Goal: Task Accomplishment & Management: Manage account settings

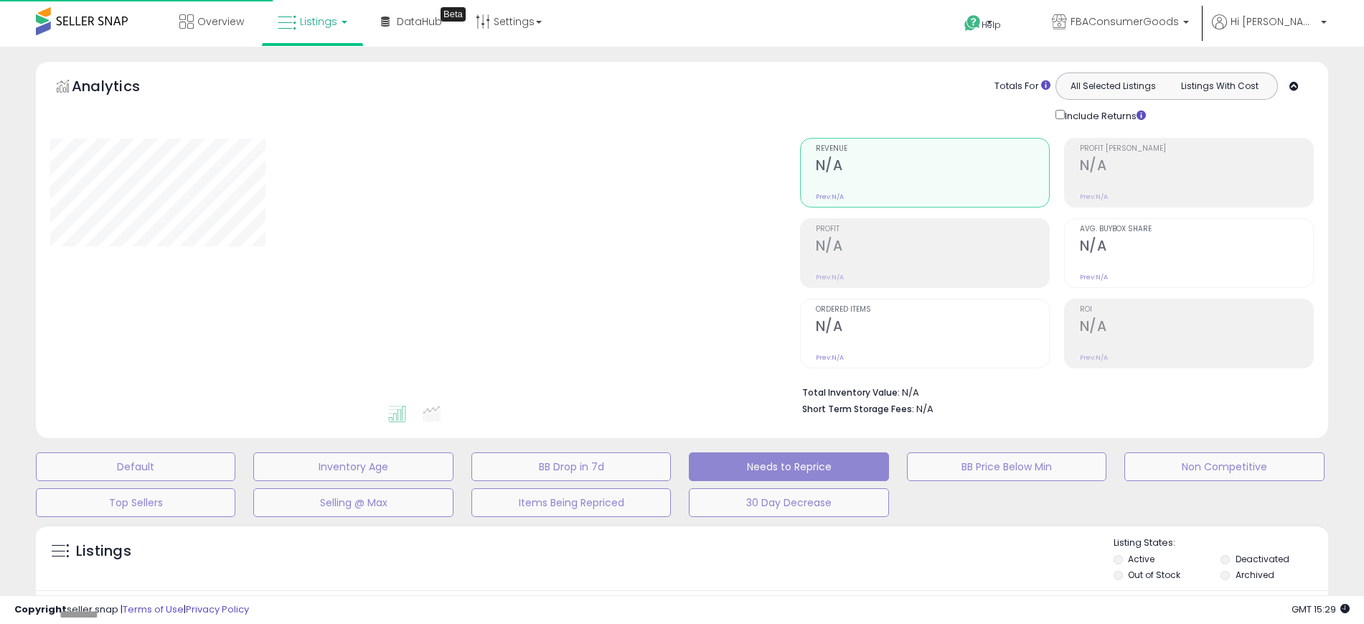
select select "**"
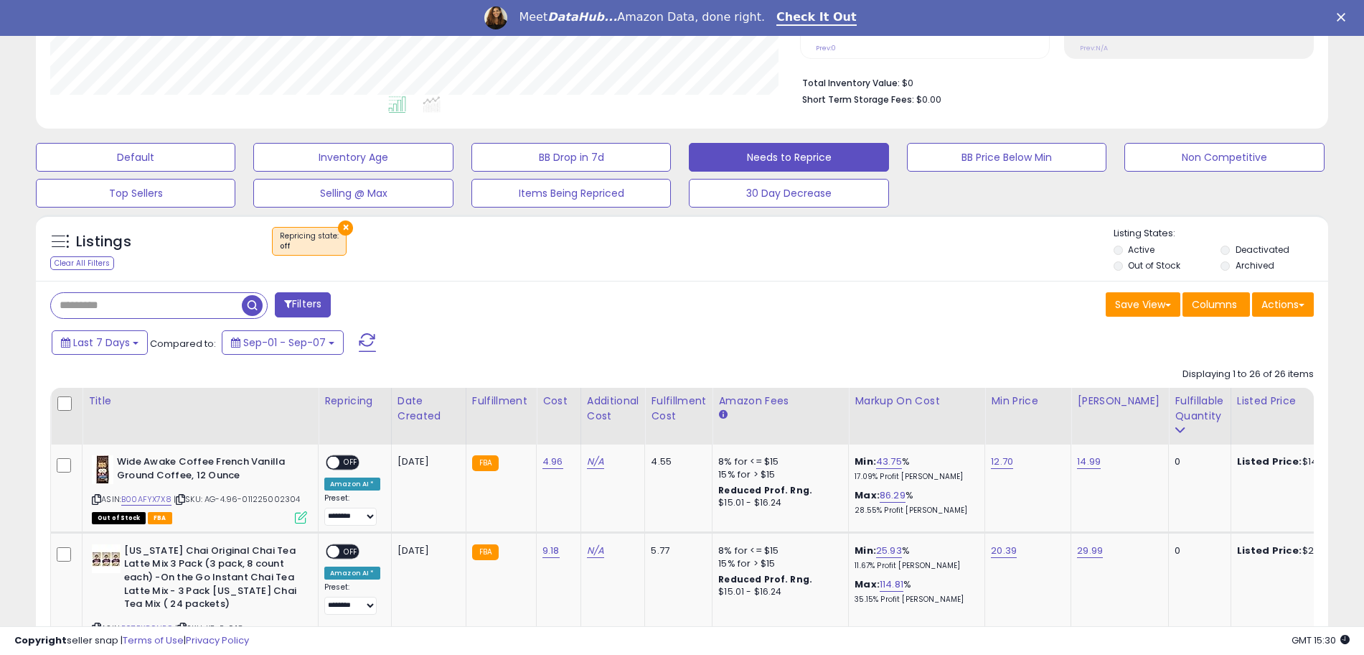
scroll to position [449, 0]
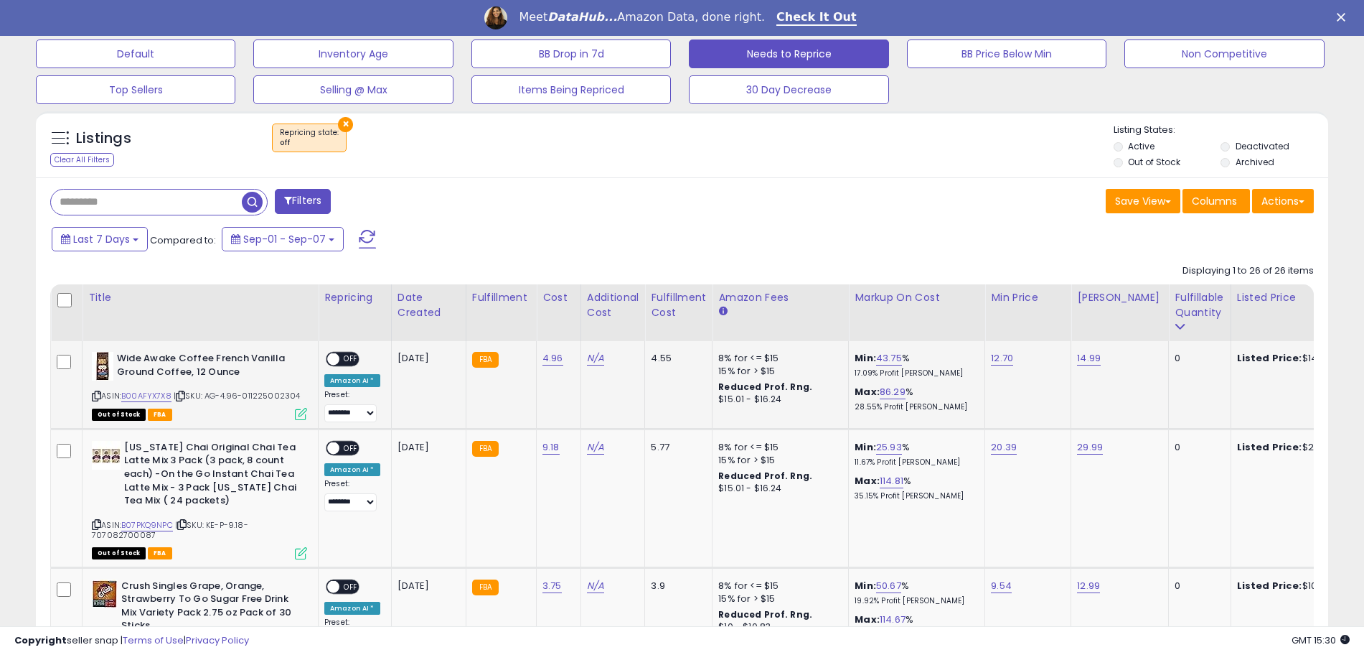
click at [349, 357] on span "OFF" at bounding box center [350, 359] width 23 height 12
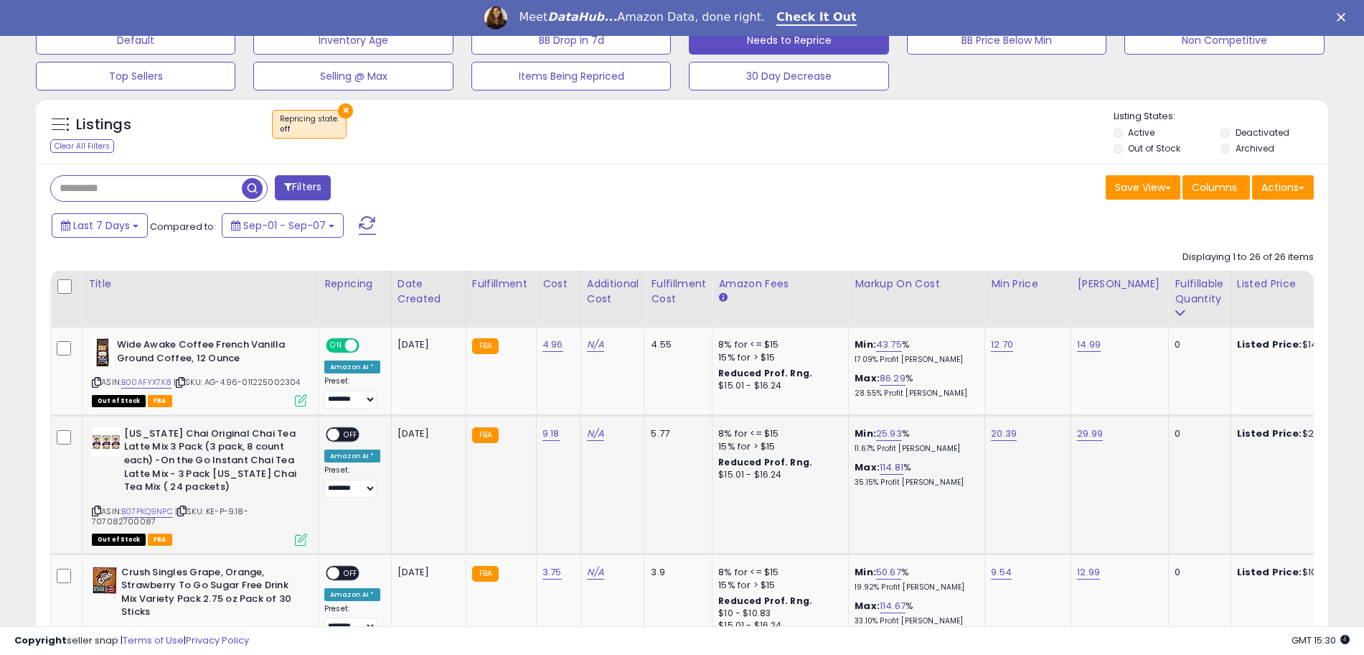
scroll to position [628, 0]
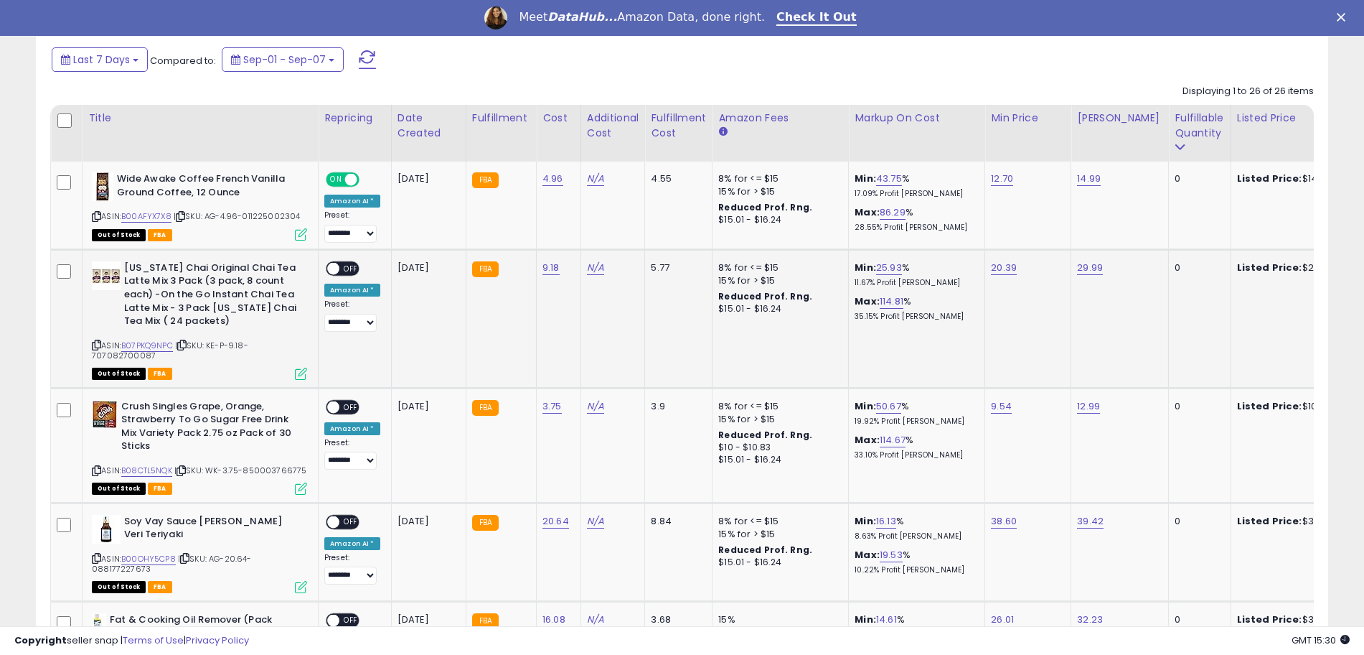
click at [344, 269] on span "OFF" at bounding box center [350, 268] width 23 height 12
click at [350, 403] on span "OFF" at bounding box center [350, 406] width 23 height 12
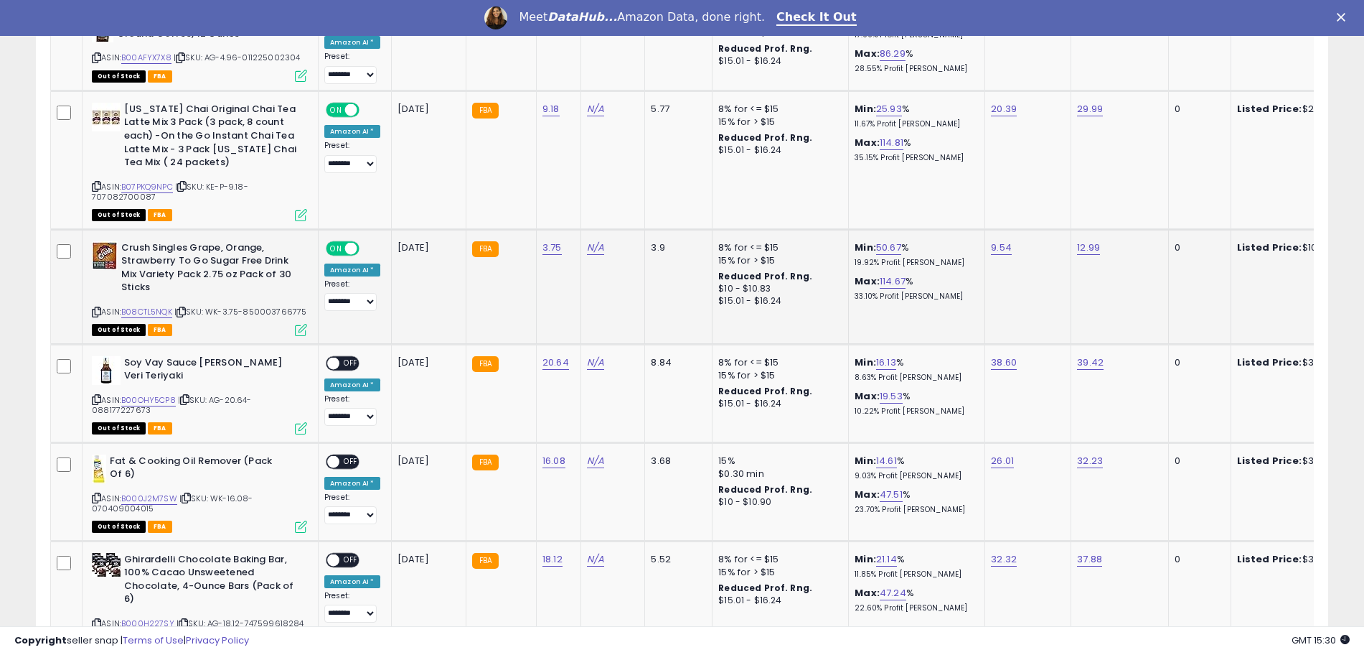
scroll to position [807, 0]
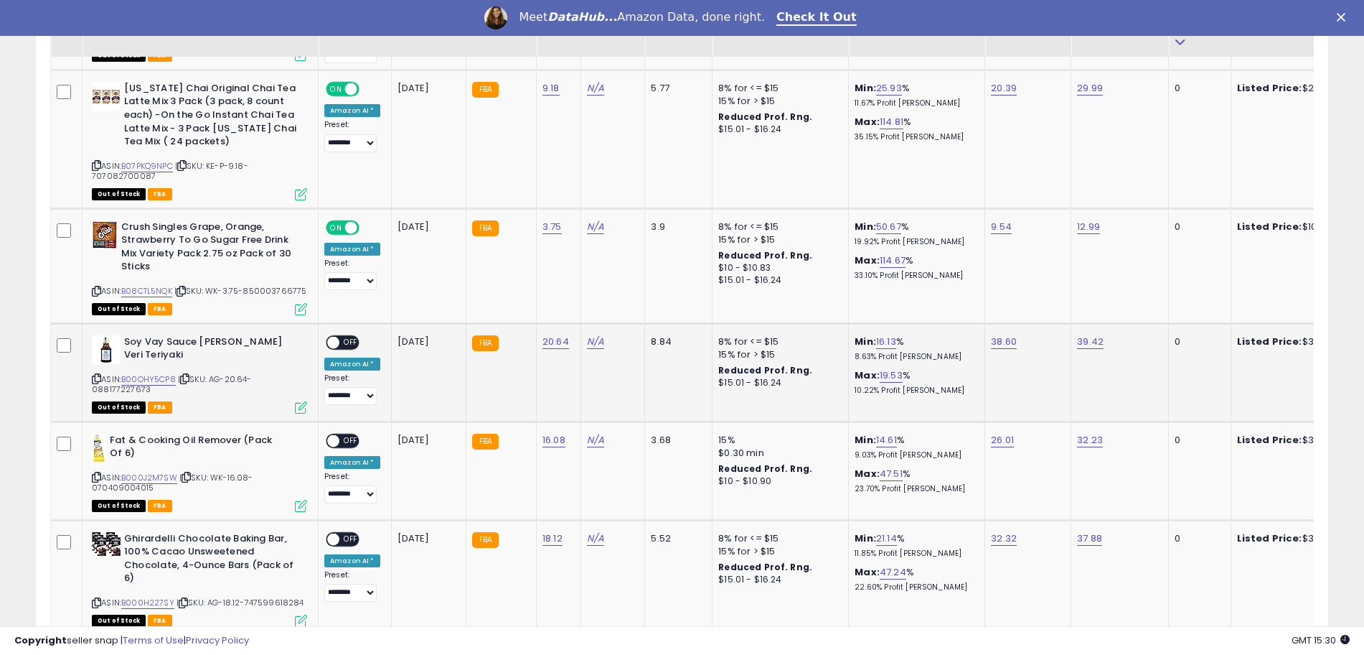
click at [339, 342] on span "OFF" at bounding box center [350, 342] width 23 height 12
click at [346, 440] on span "OFF" at bounding box center [350, 440] width 23 height 12
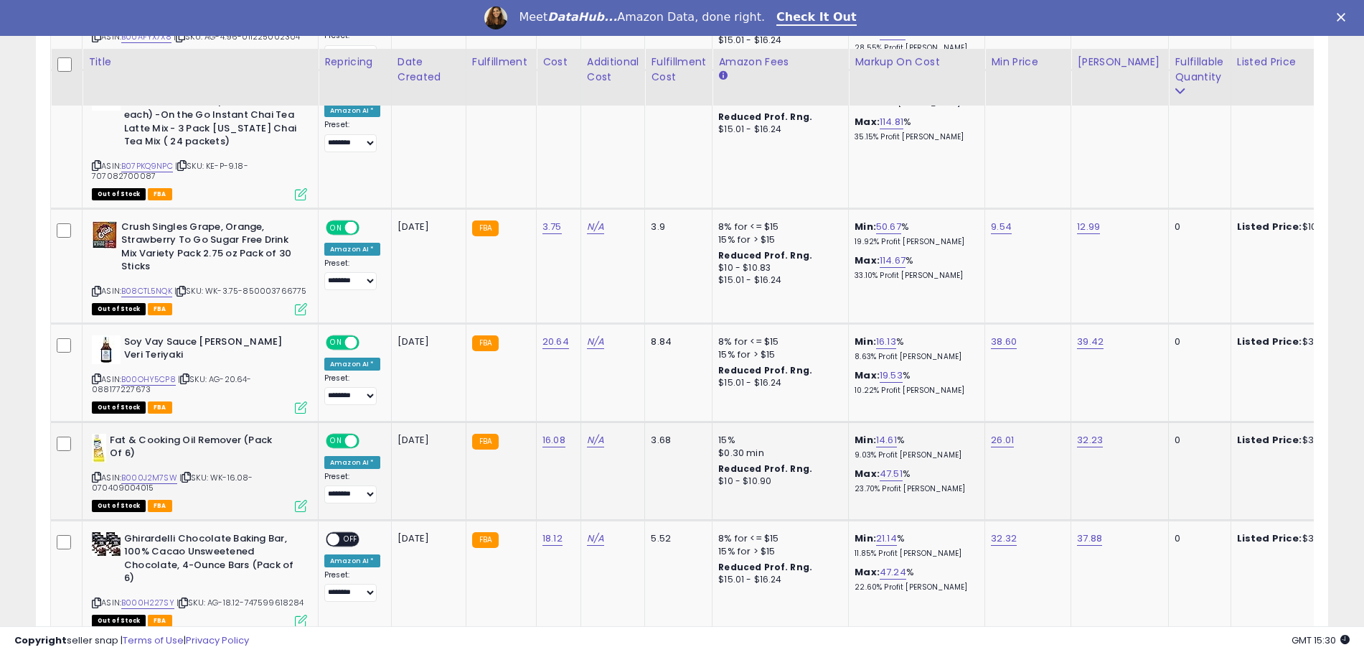
scroll to position [897, 0]
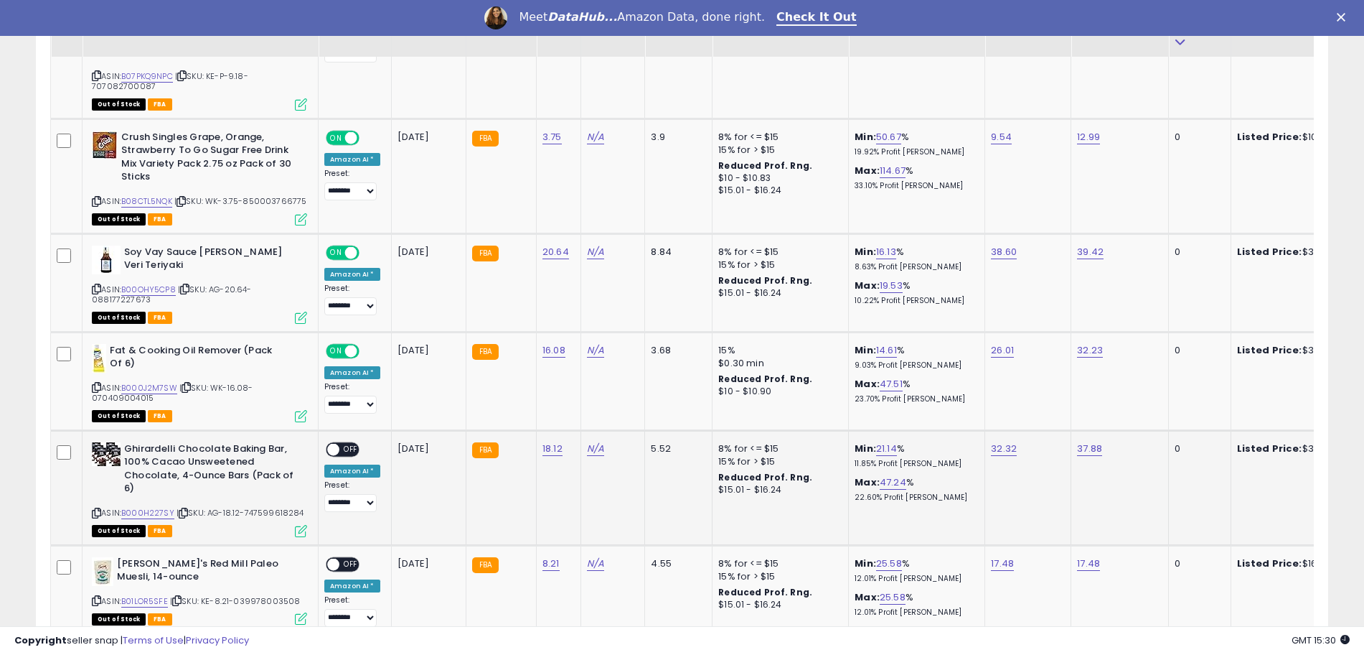
click at [342, 448] on span "OFF" at bounding box center [350, 449] width 23 height 12
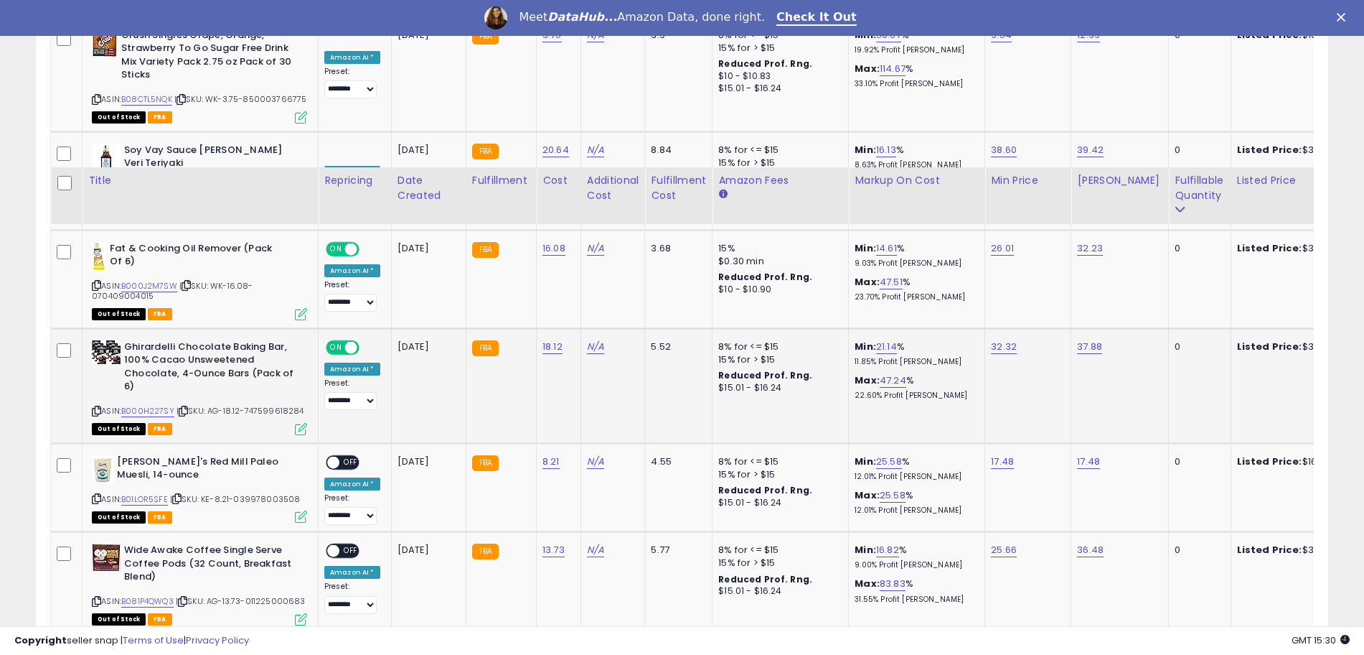
scroll to position [1166, 0]
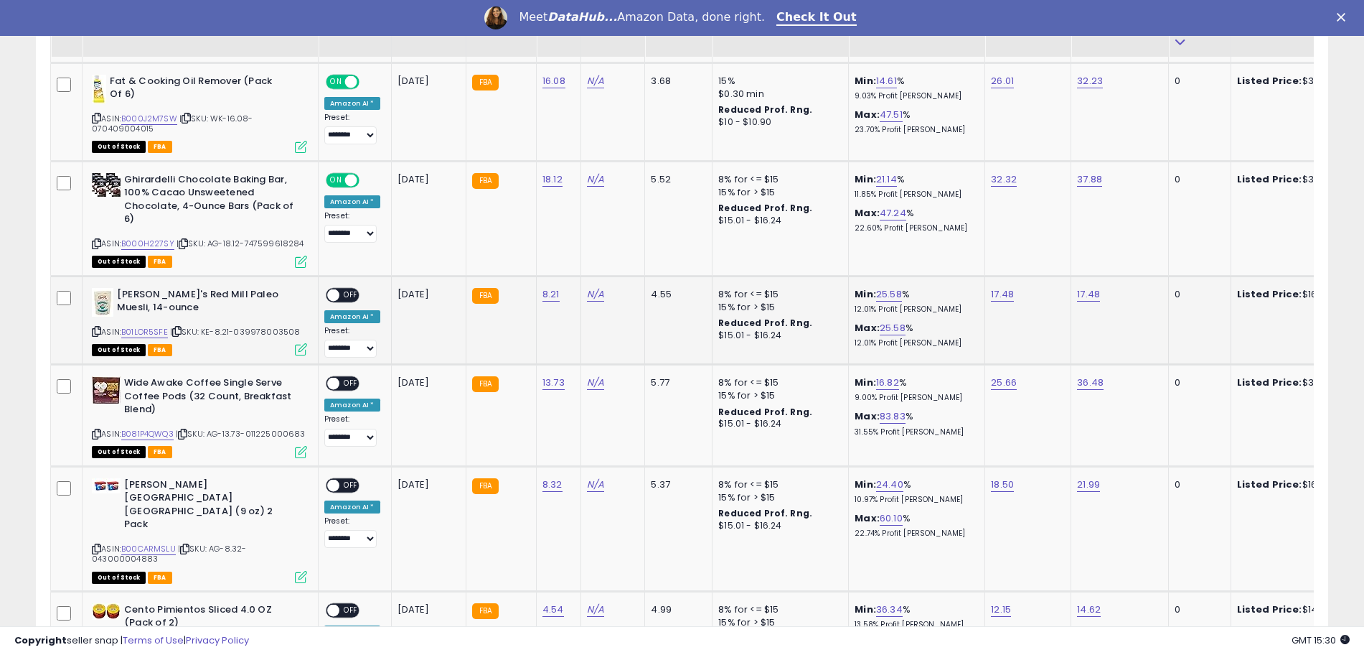
click at [339, 294] on span at bounding box center [333, 295] width 12 height 12
click at [339, 387] on div "ON OFF" at bounding box center [327, 384] width 34 height 12
click at [346, 382] on span "OFF" at bounding box center [350, 384] width 23 height 12
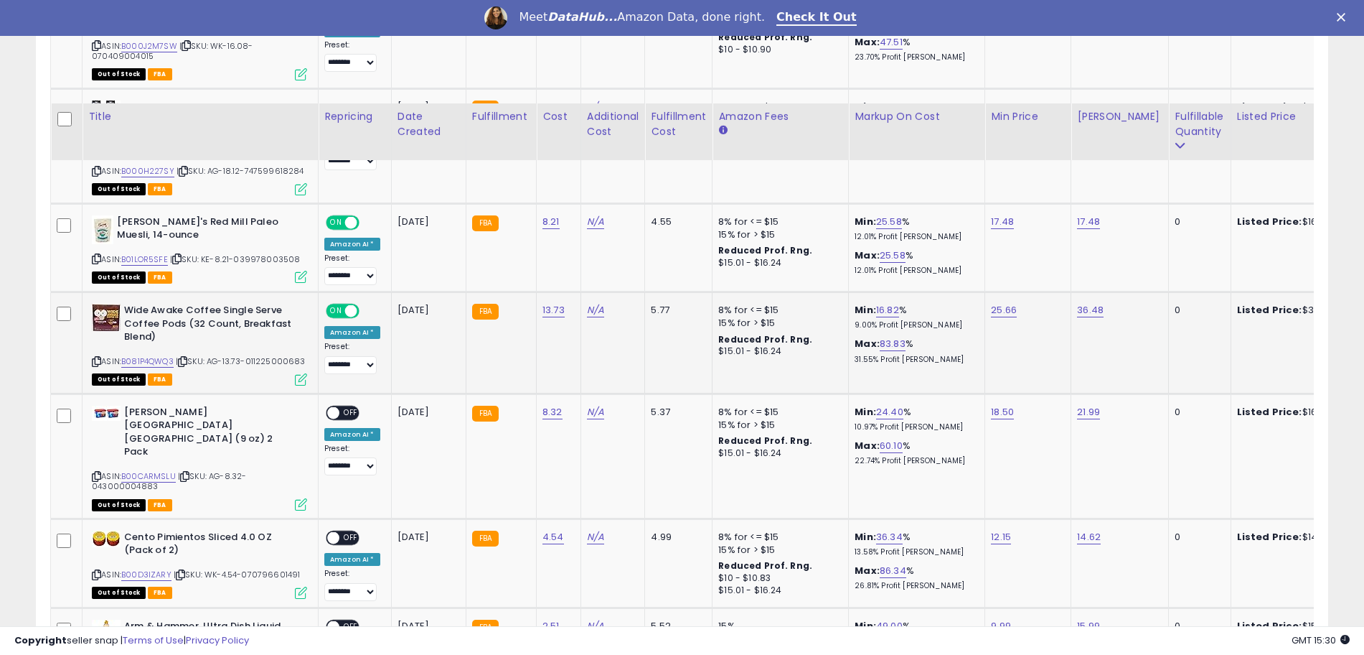
scroll to position [1346, 0]
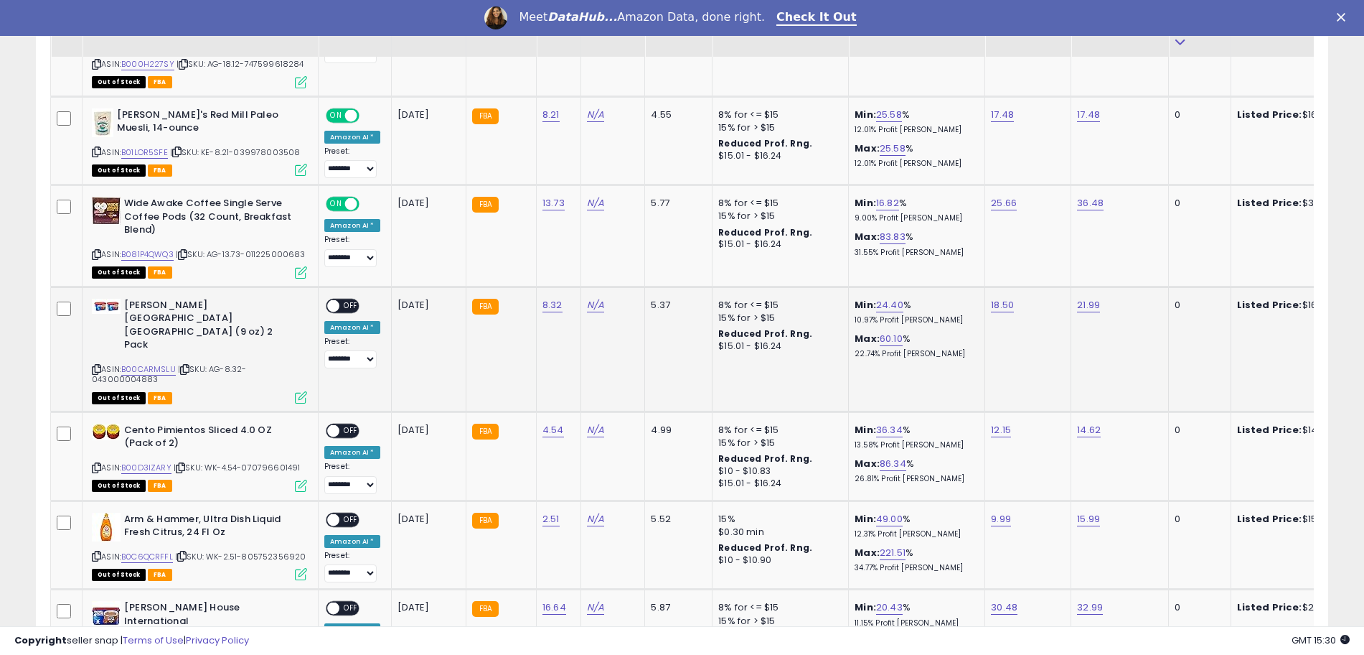
click at [343, 311] on div "ON OFF" at bounding box center [343, 305] width 34 height 15
click at [345, 302] on span "OFF" at bounding box center [350, 305] width 23 height 12
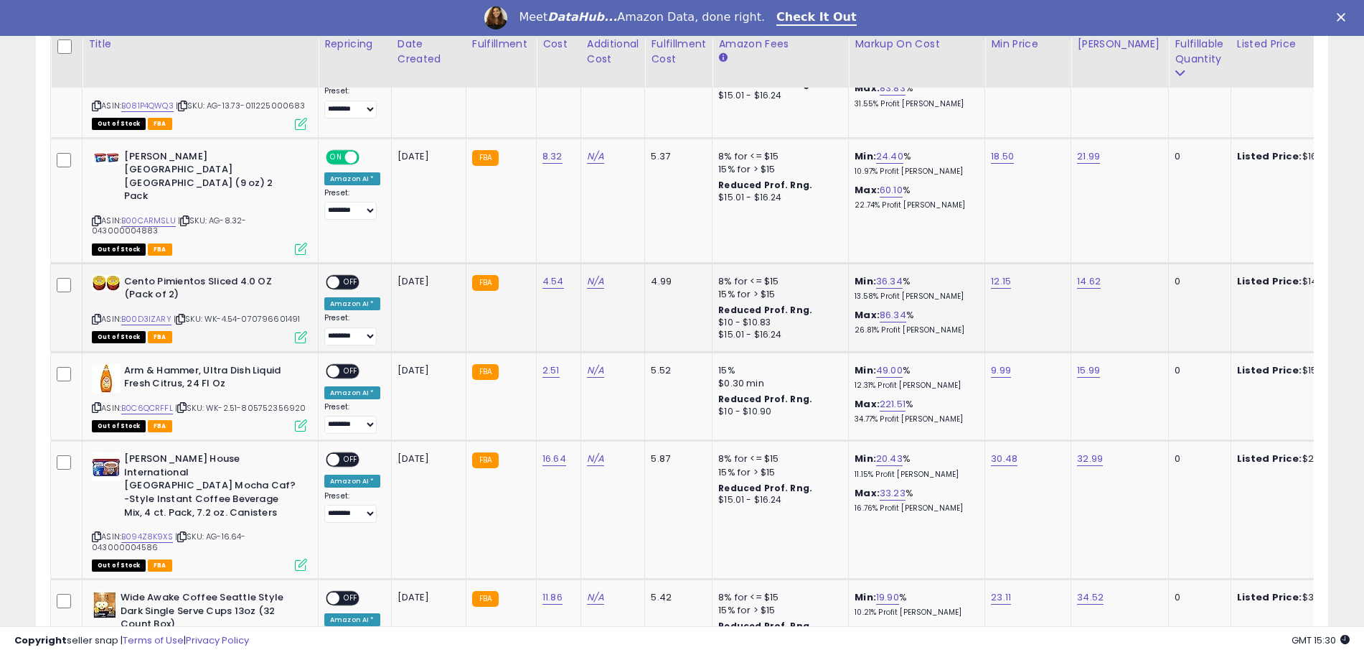
scroll to position [1525, 0]
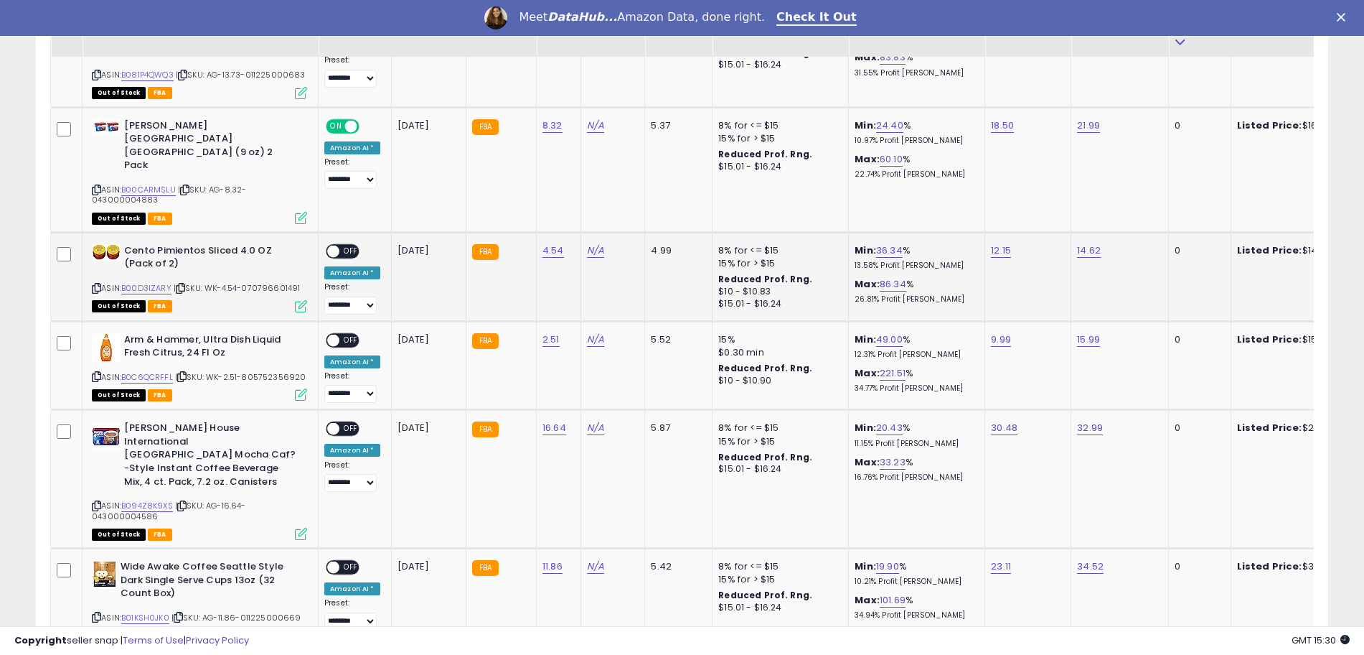
click at [347, 245] on span "OFF" at bounding box center [350, 251] width 23 height 12
click at [345, 334] on span "OFF" at bounding box center [350, 340] width 23 height 12
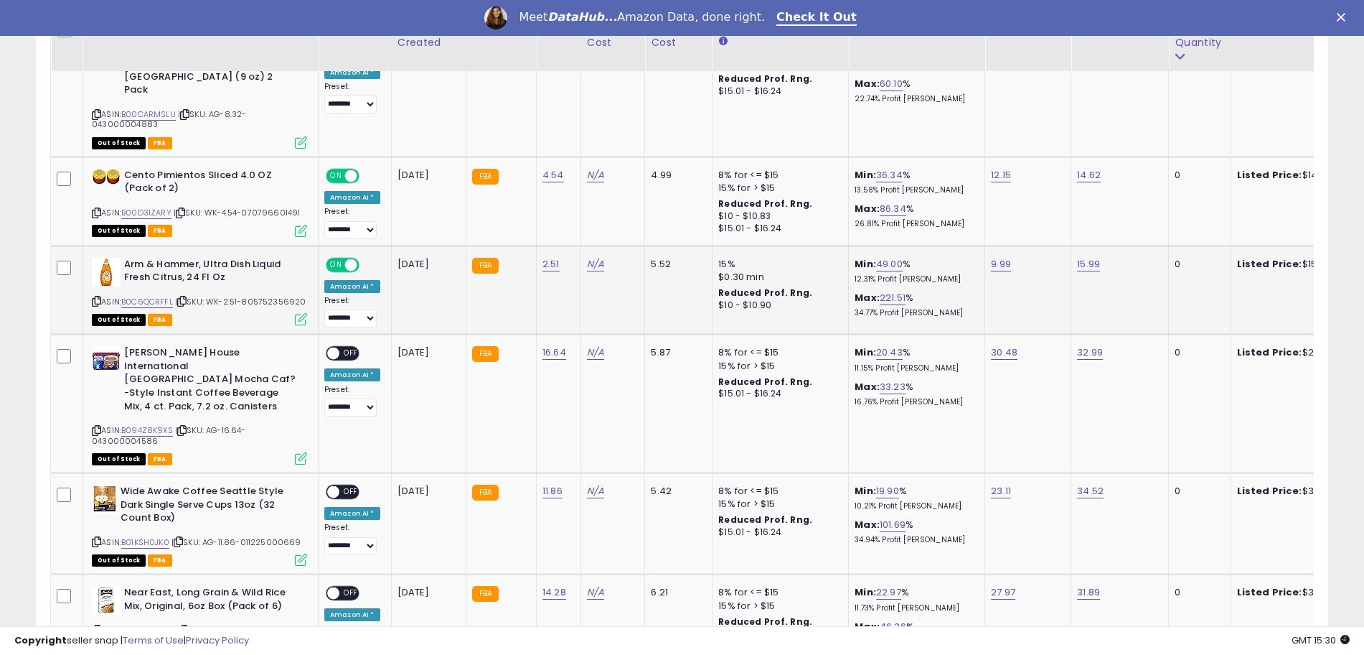
scroll to position [1615, 0]
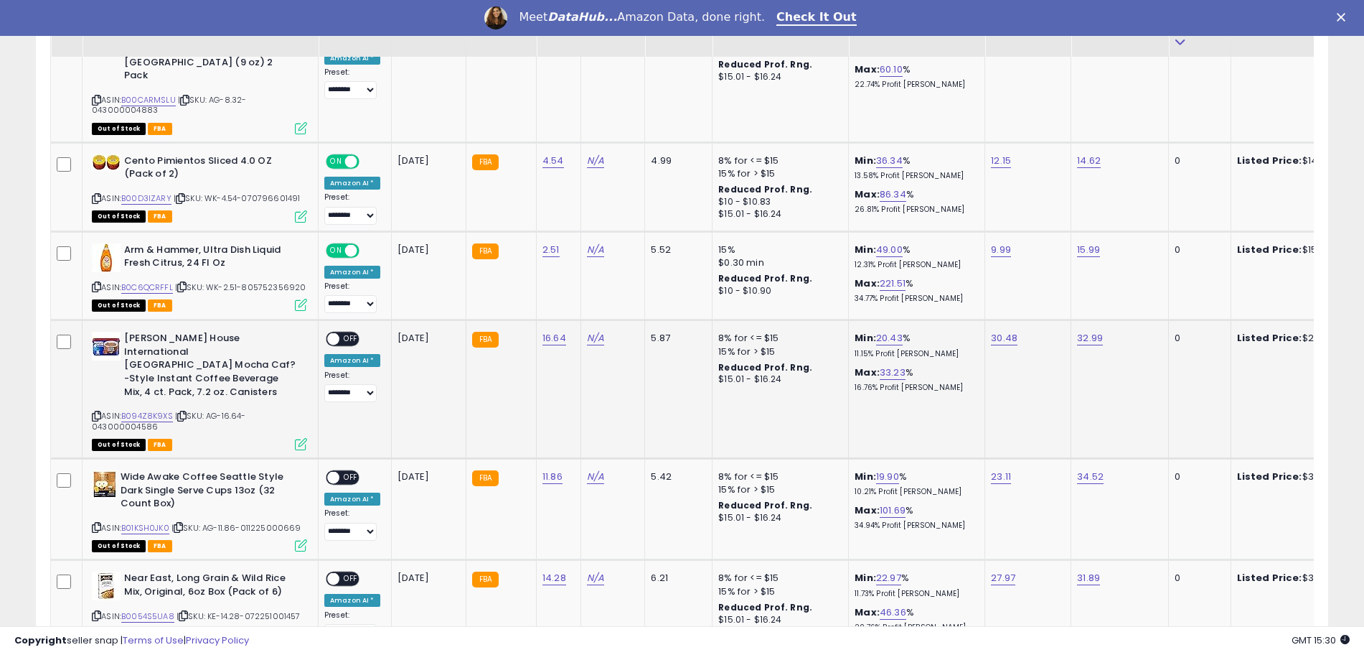
click at [343, 333] on span "OFF" at bounding box center [350, 339] width 23 height 12
click at [353, 472] on span "OFF" at bounding box center [350, 478] width 23 height 12
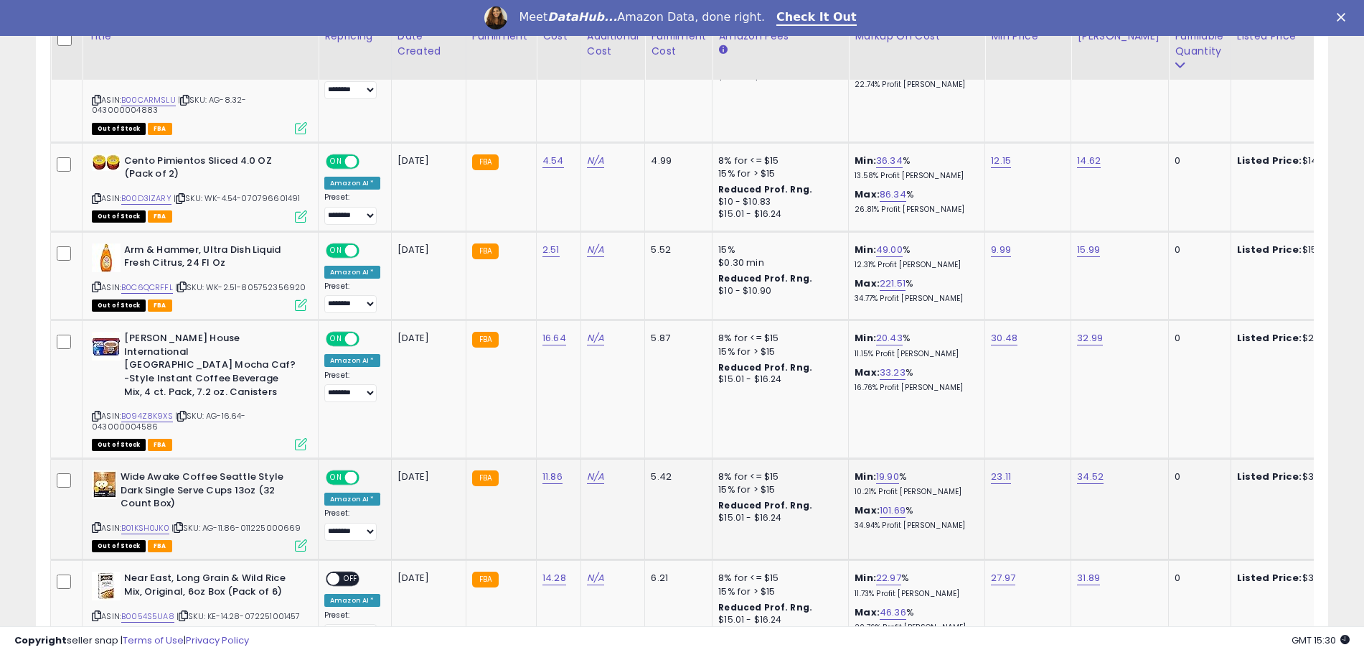
scroll to position [1794, 0]
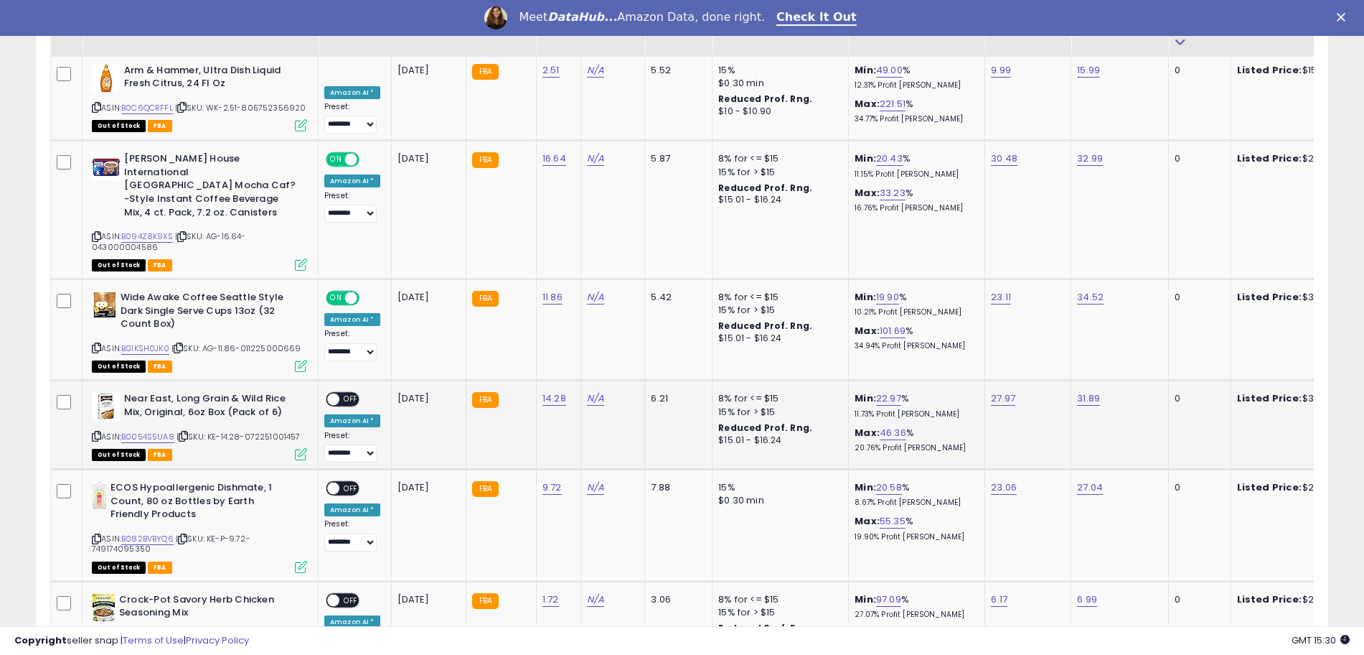
click at [347, 393] on span "OFF" at bounding box center [350, 399] width 23 height 12
click at [350, 482] on span "OFF" at bounding box center [350, 488] width 23 height 12
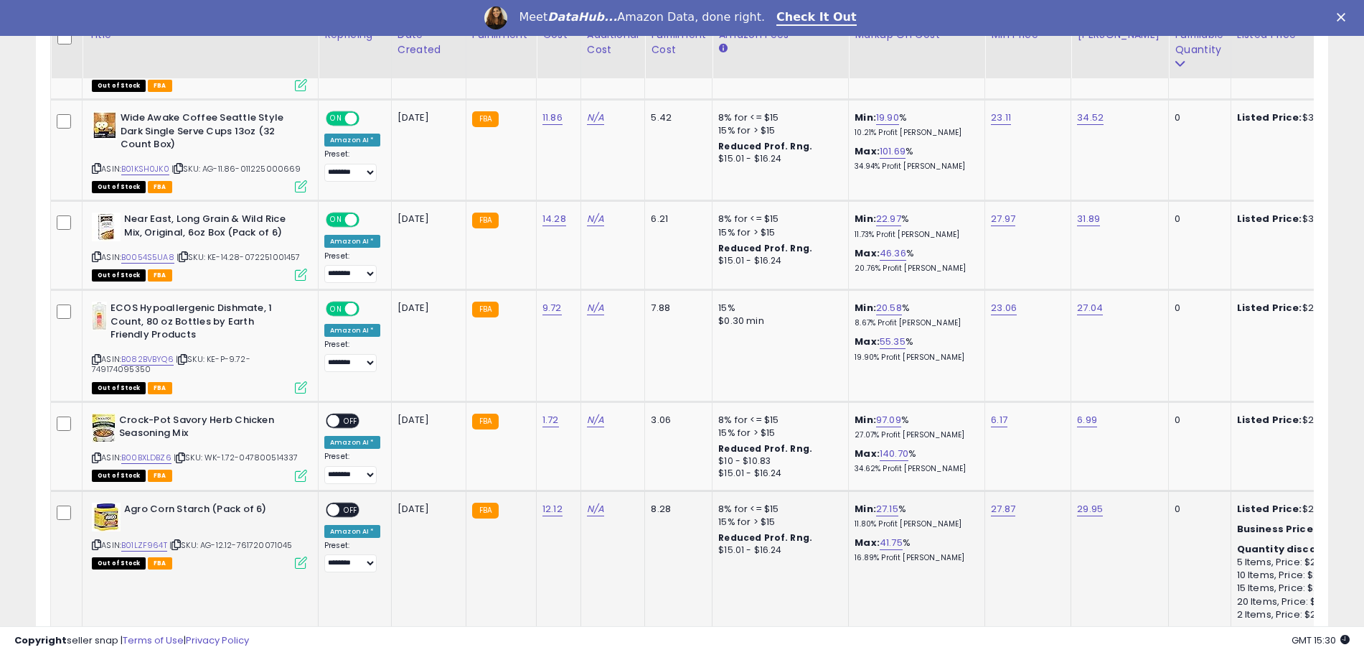
scroll to position [2063, 0]
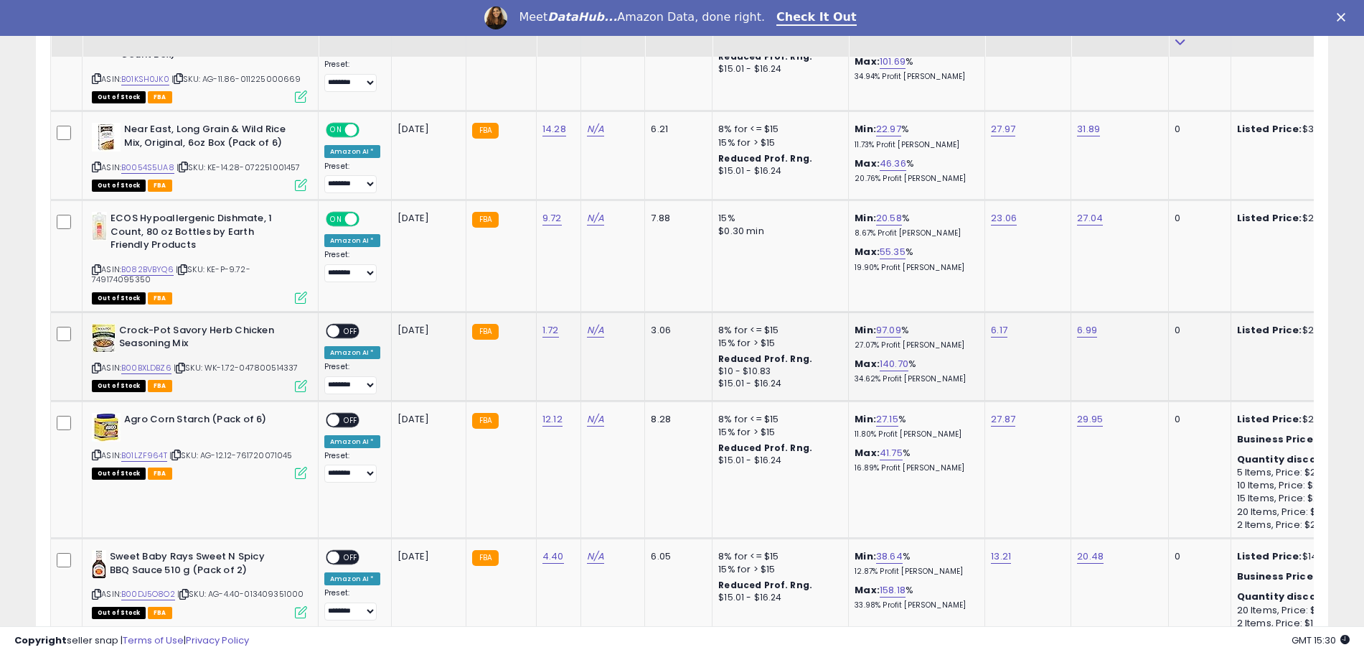
click at [352, 324] on span "OFF" at bounding box center [350, 330] width 23 height 12
click at [348, 413] on span "OFF" at bounding box center [350, 419] width 23 height 12
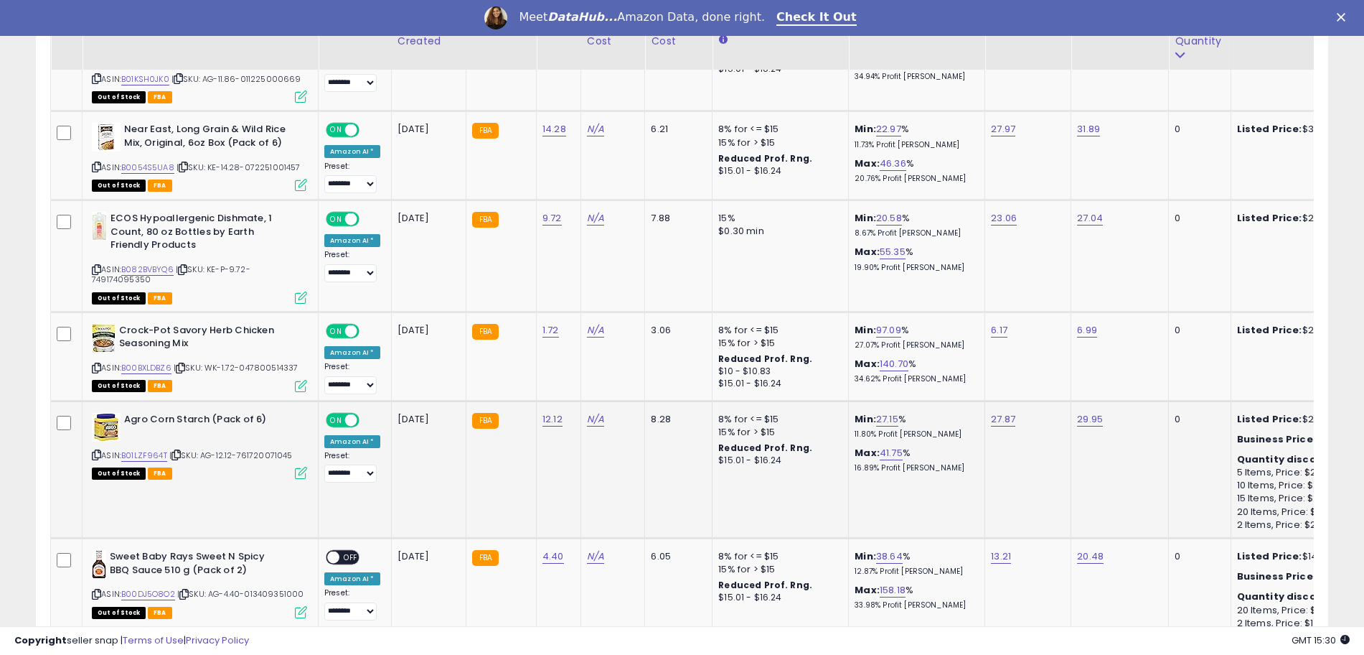
scroll to position [2153, 0]
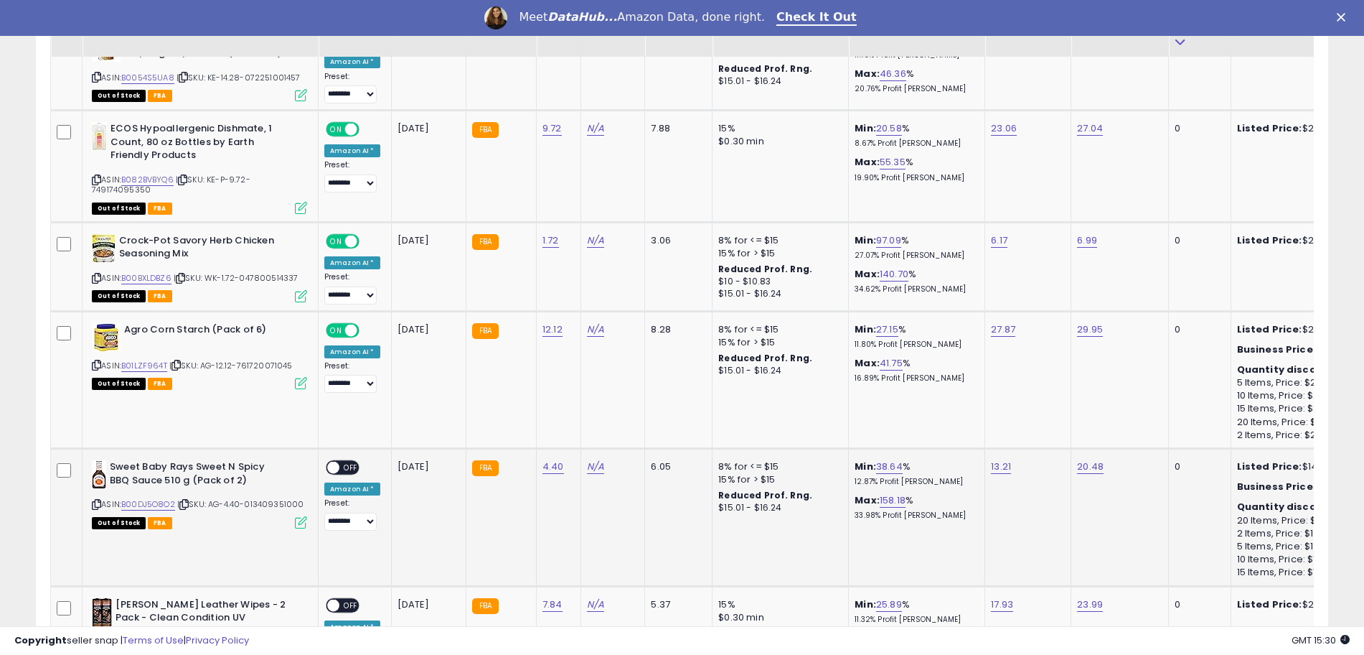
click at [345, 461] on span "OFF" at bounding box center [350, 467] width 23 height 12
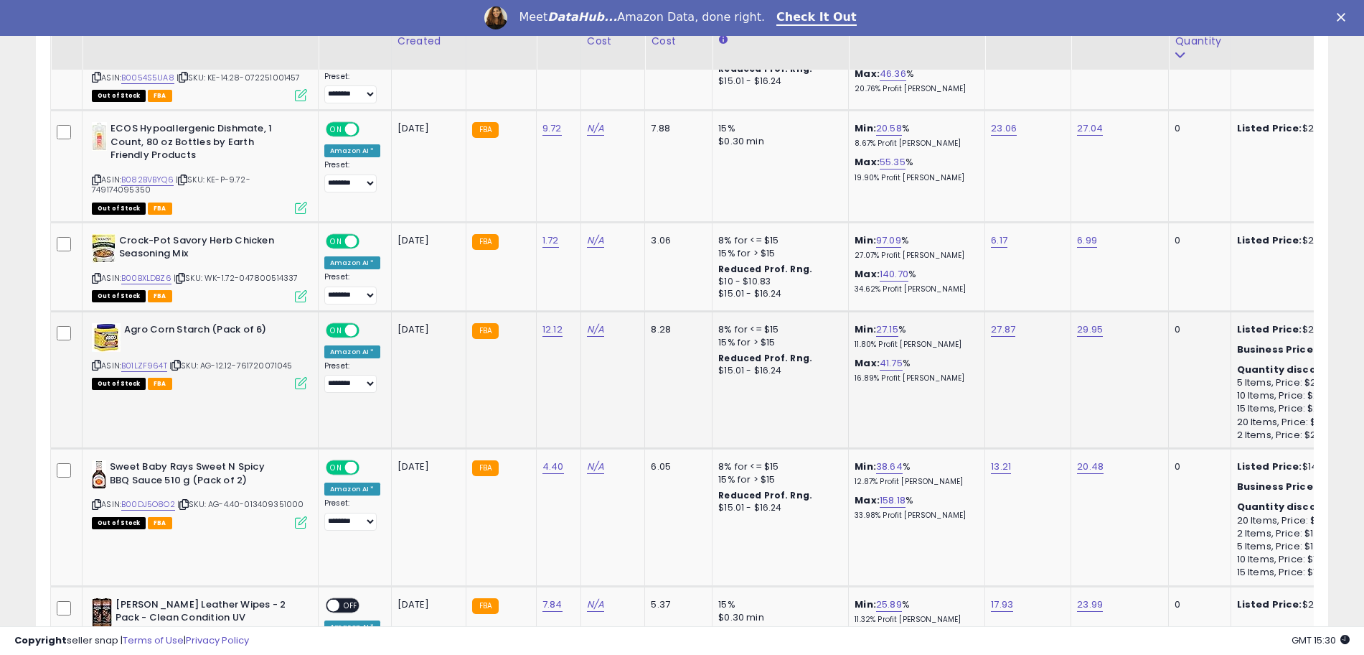
scroll to position [2333, 0]
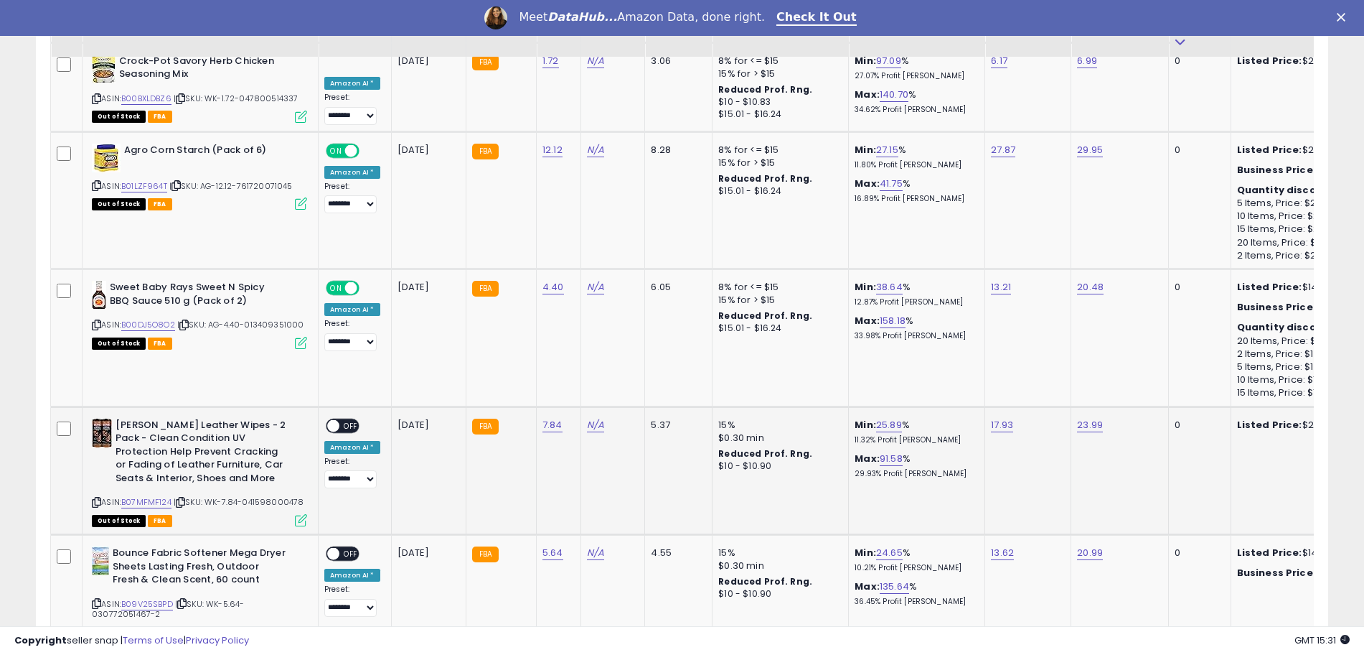
click at [344, 419] on span "OFF" at bounding box center [350, 425] width 23 height 12
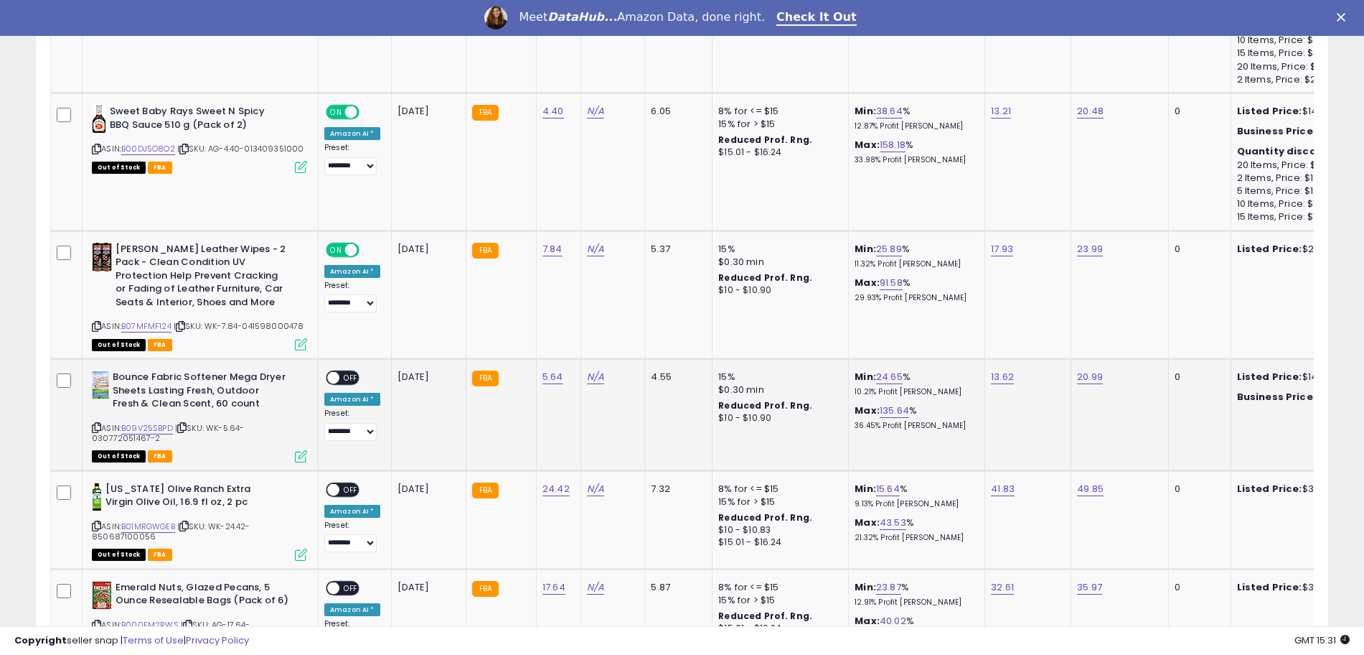
scroll to position [2512, 0]
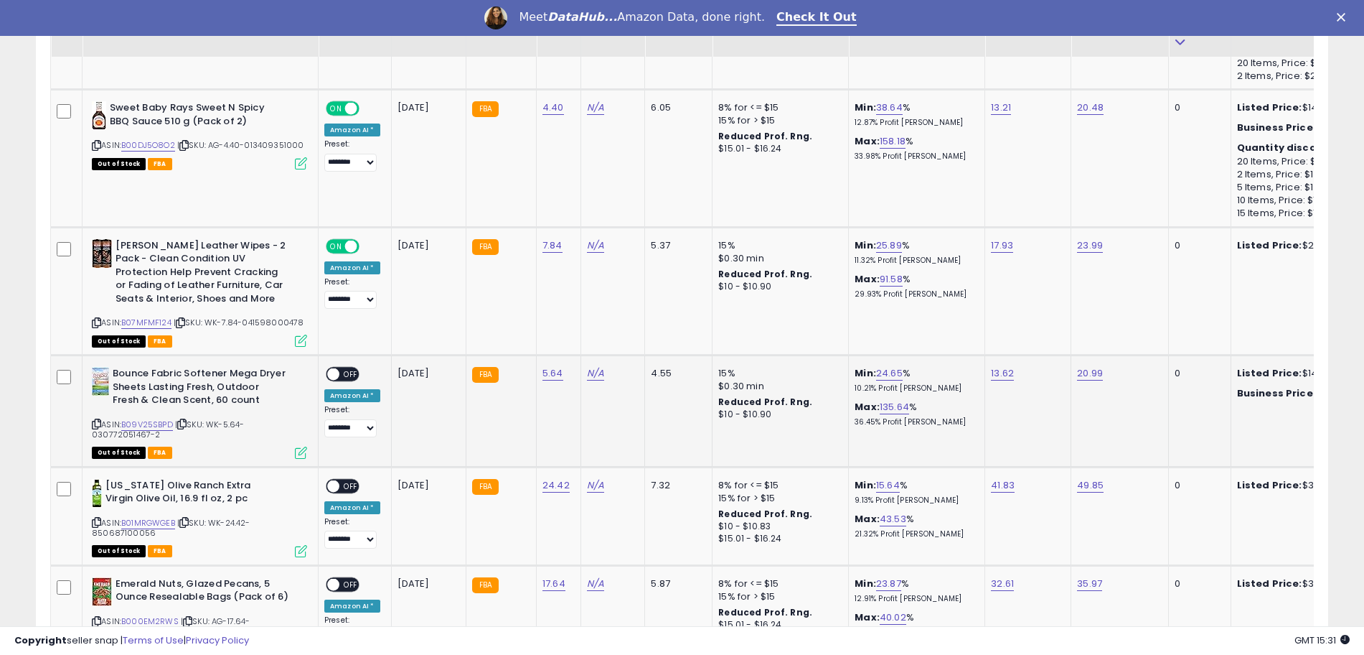
click at [339, 368] on div "ON OFF" at bounding box center [327, 374] width 34 height 12
click at [342, 368] on span "OFF" at bounding box center [350, 374] width 23 height 12
click at [354, 479] on span "OFF" at bounding box center [350, 485] width 23 height 12
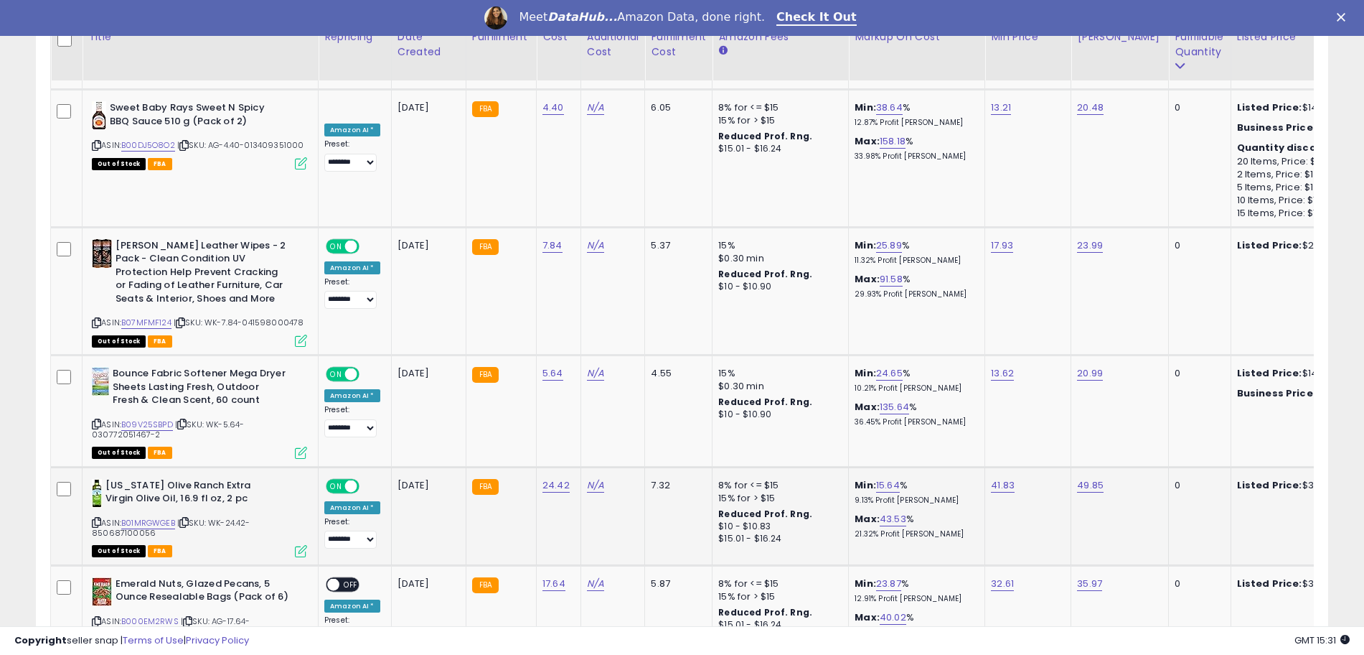
scroll to position [2602, 0]
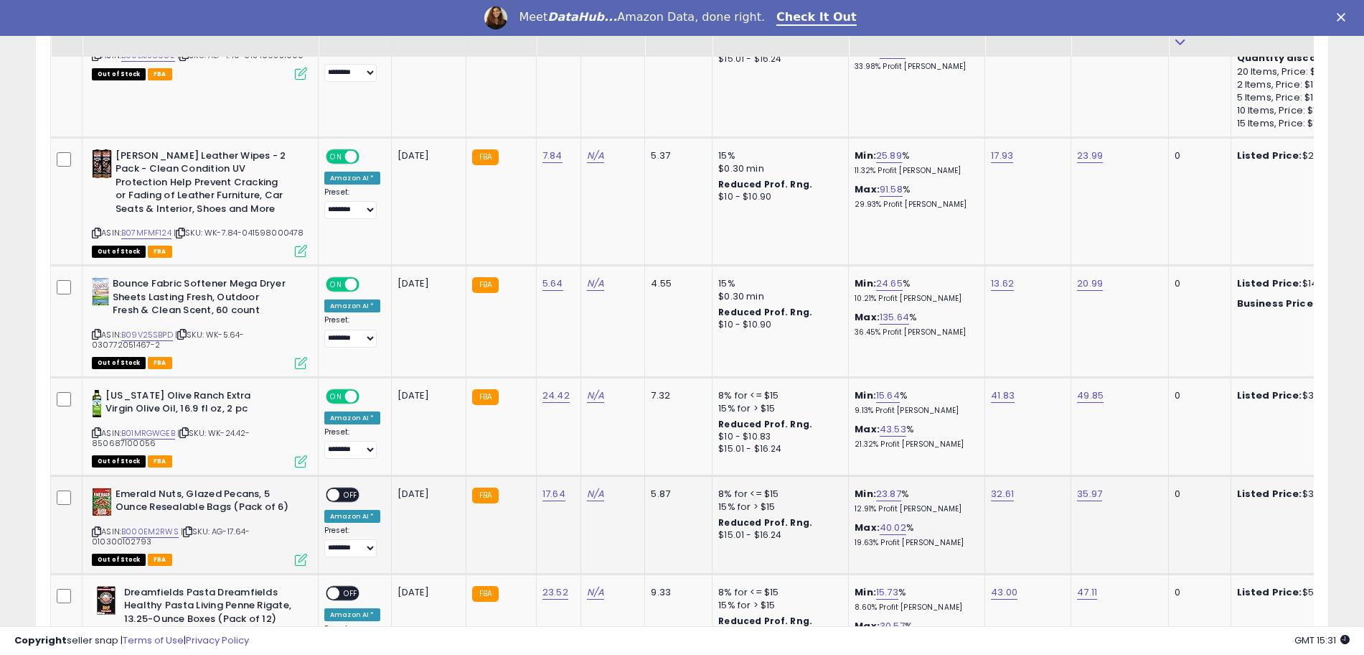
click at [344, 488] on span "OFF" at bounding box center [350, 494] width 23 height 12
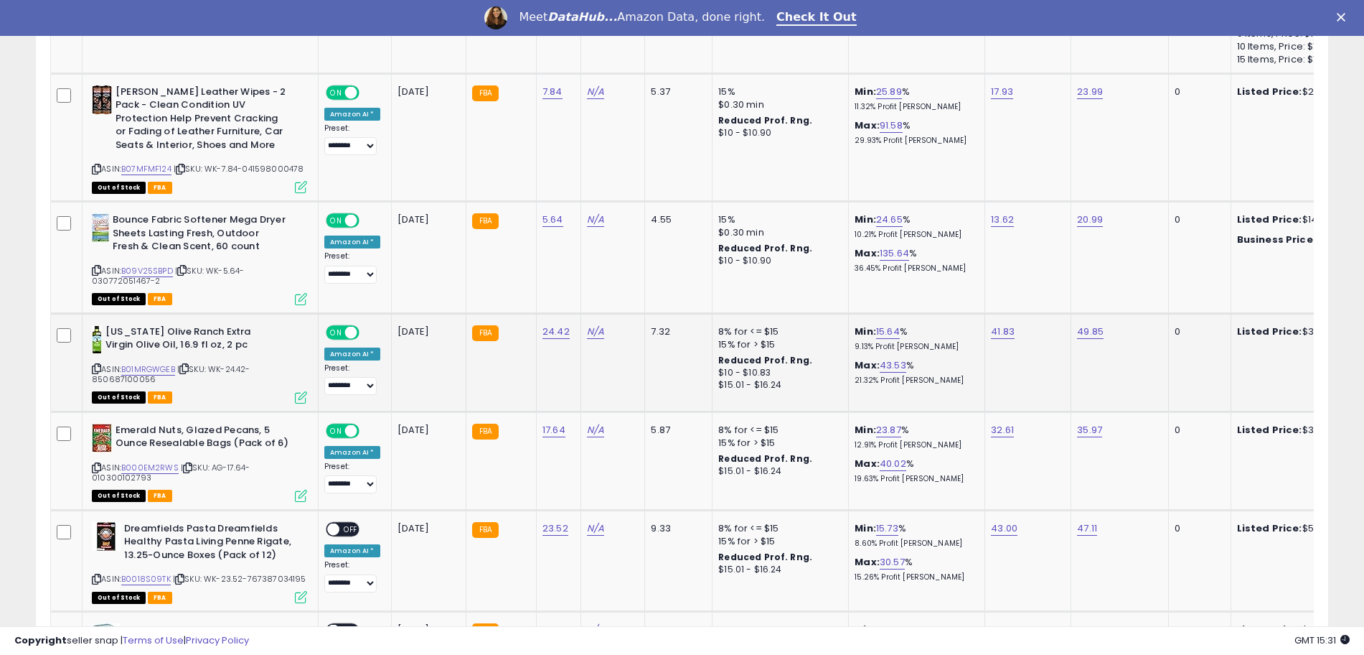
scroll to position [2781, 0]
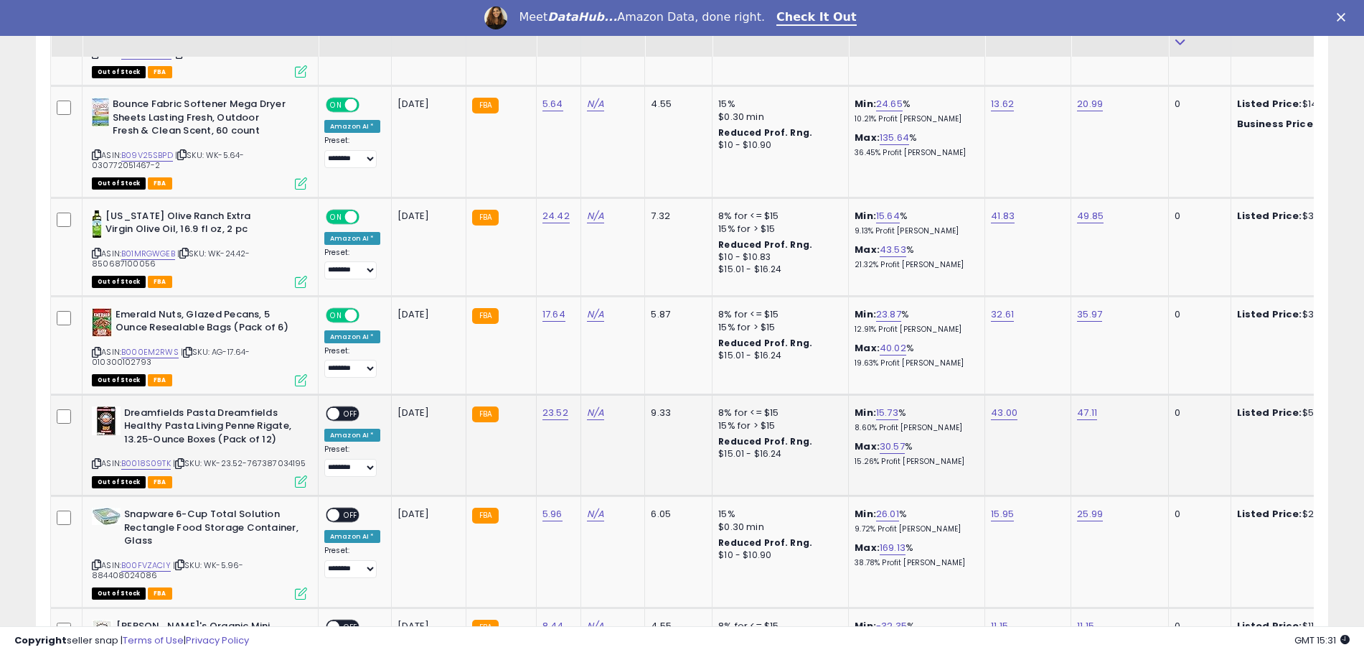
click at [353, 407] on span "OFF" at bounding box center [350, 413] width 23 height 12
click at [344, 509] on span "OFF" at bounding box center [350, 515] width 23 height 12
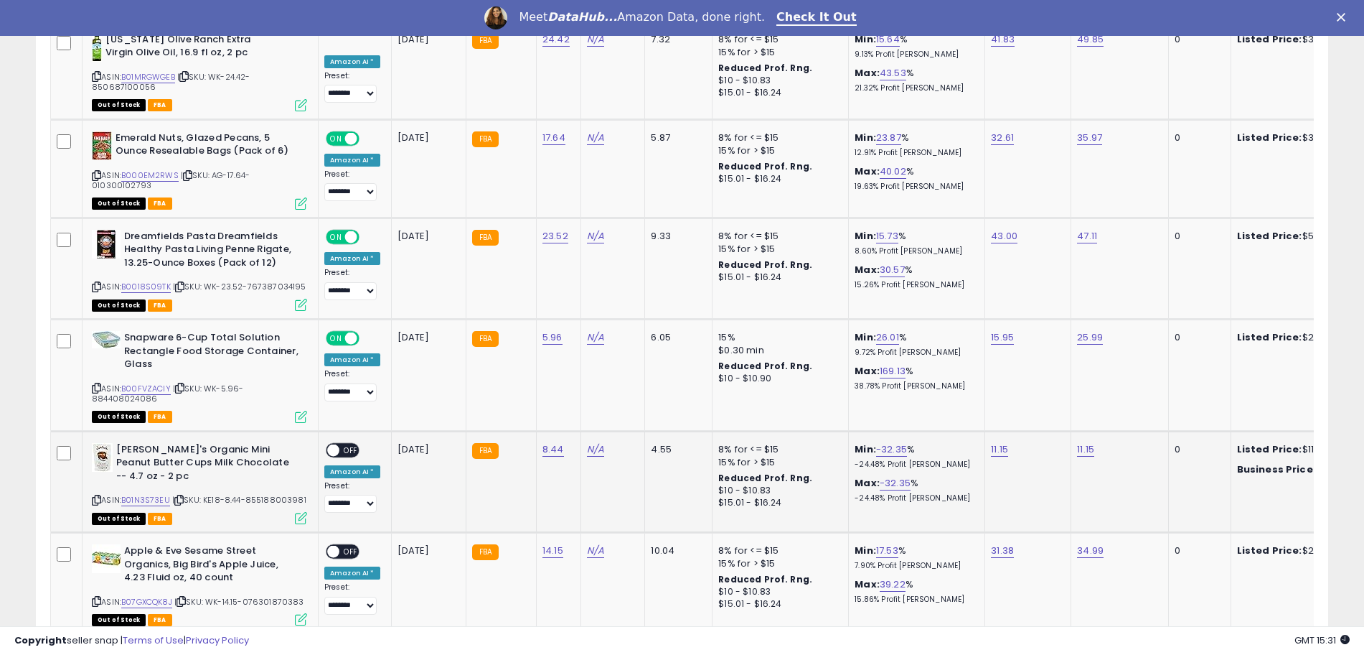
scroll to position [2961, 0]
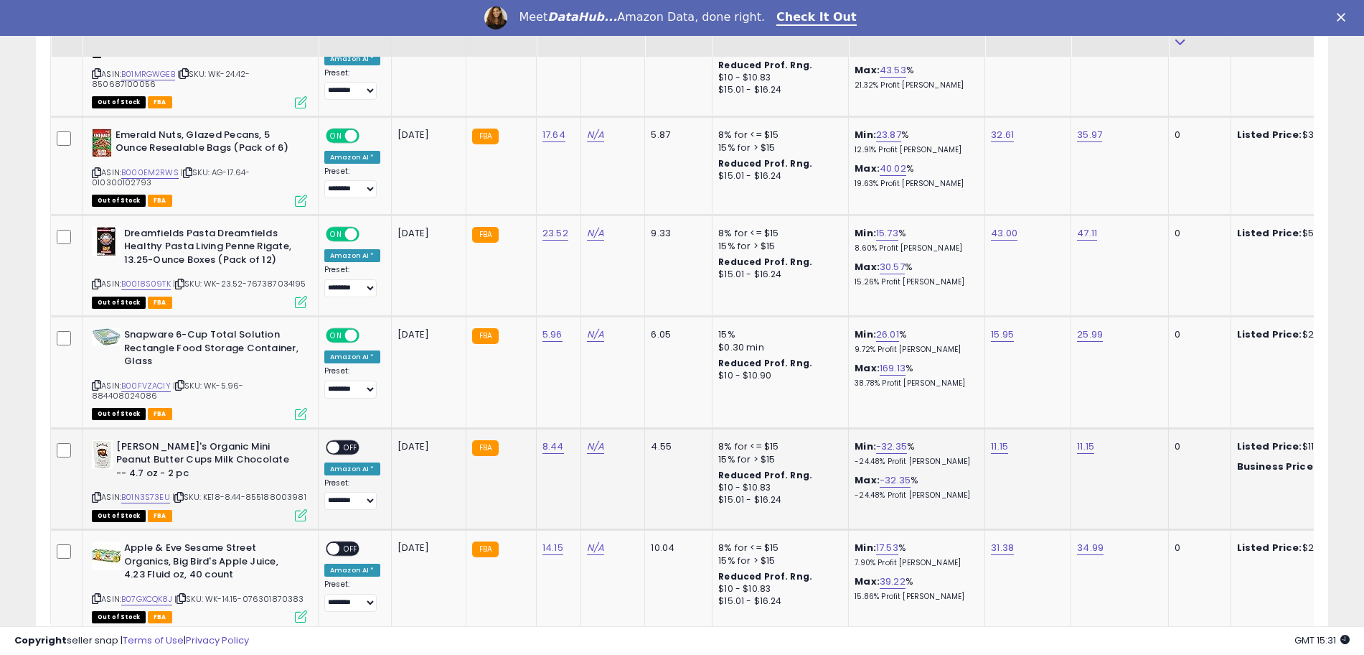
click at [347, 441] on span "OFF" at bounding box center [350, 447] width 23 height 12
click at [334, 543] on span at bounding box center [333, 549] width 12 height 12
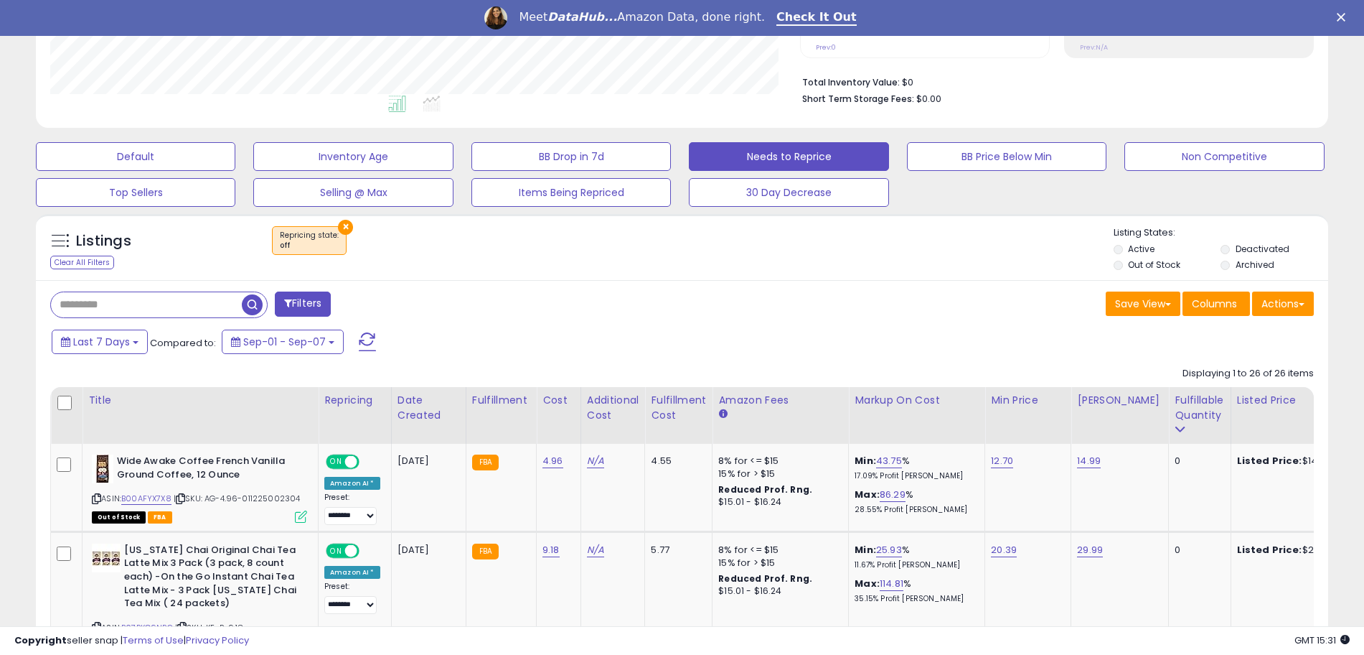
scroll to position [309, 0]
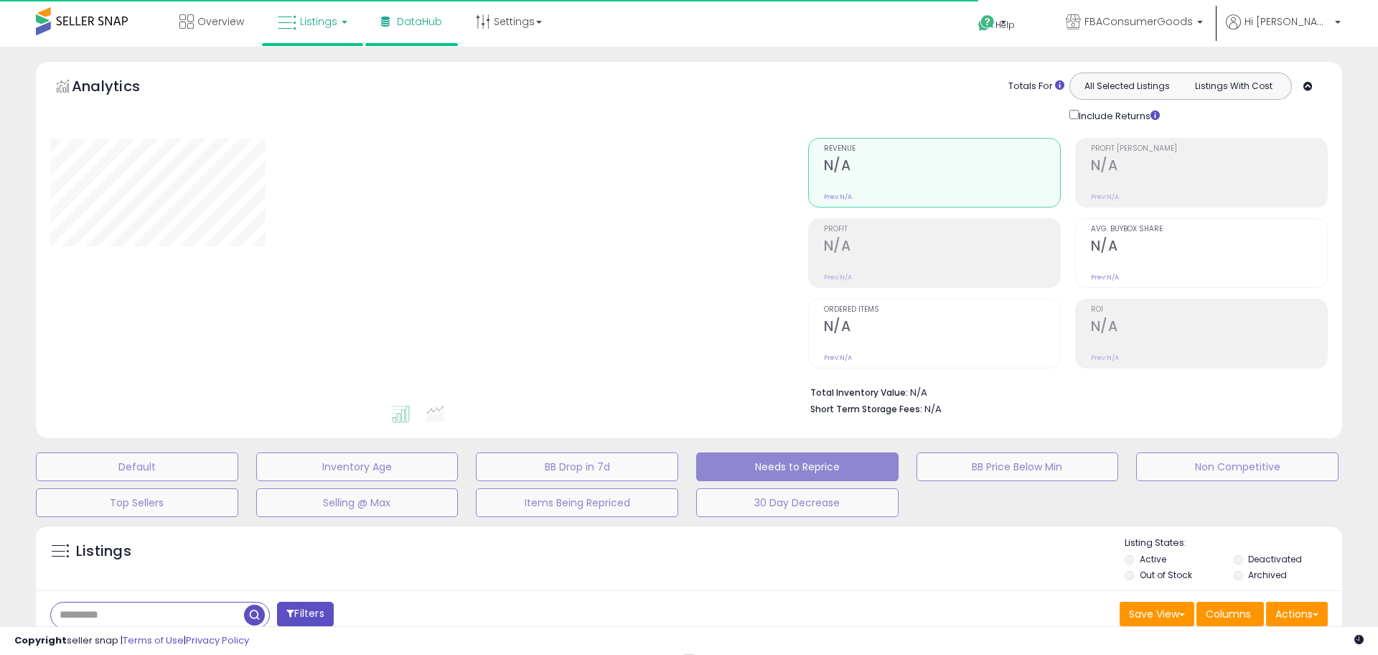
select select "**"
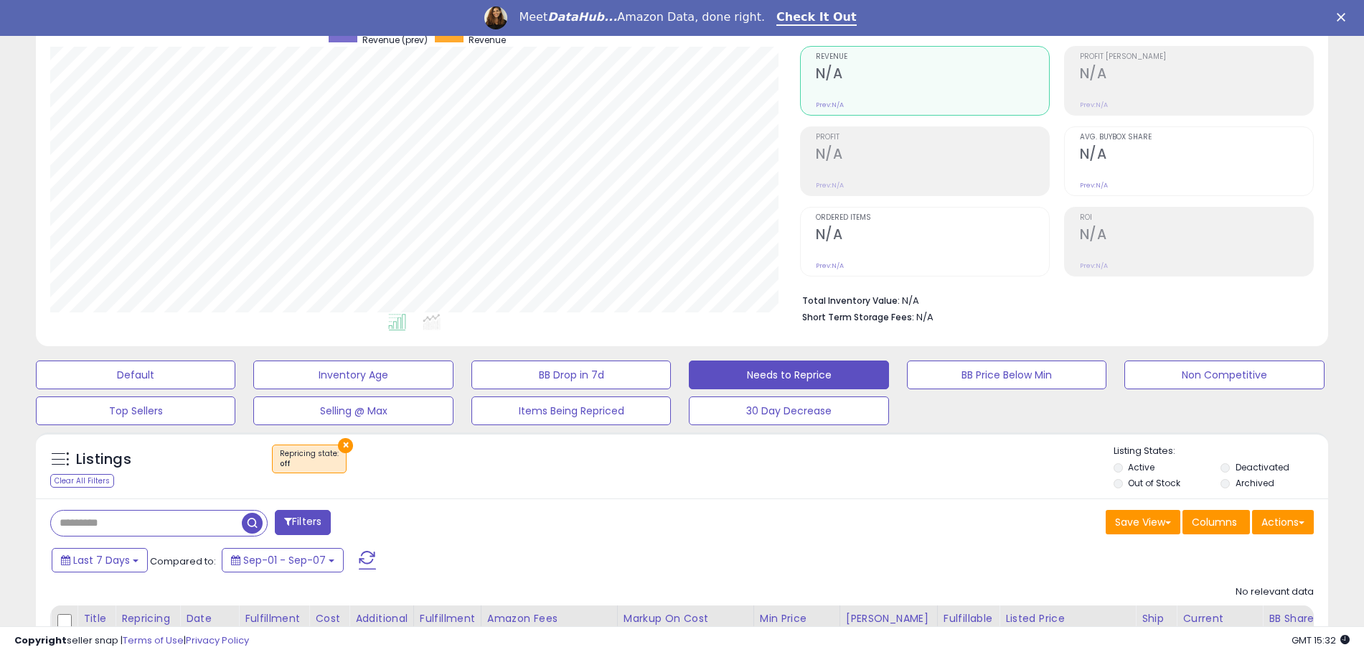
scroll to position [260, 0]
